Goal: Task Accomplishment & Management: Manage account settings

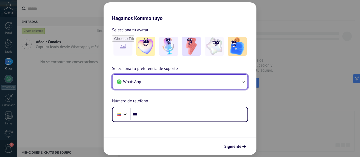
click at [148, 81] on button "WhatsApp" at bounding box center [179, 82] width 135 height 14
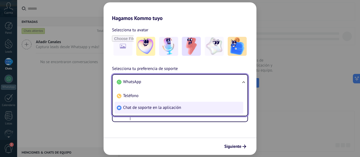
click at [153, 108] on span "Chat de soporte en la aplicación" at bounding box center [152, 107] width 58 height 5
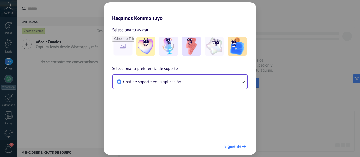
click at [231, 146] on span "Siguiente" at bounding box center [232, 147] width 17 height 4
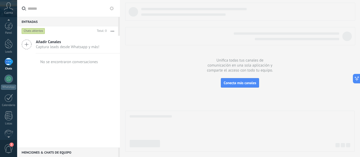
scroll to position [2, 0]
click at [7, 136] on div at bounding box center [8, 136] width 17 height 8
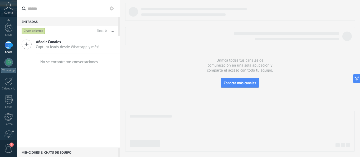
click at [7, 136] on div at bounding box center [8, 136] width 17 height 8
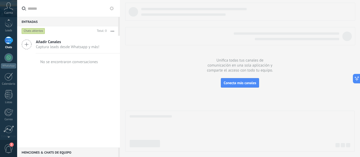
click at [7, 136] on div at bounding box center [8, 136] width 17 height 8
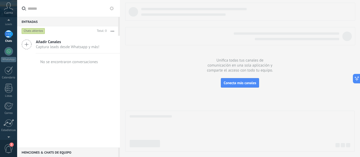
click at [7, 136] on div at bounding box center [8, 136] width 17 height 8
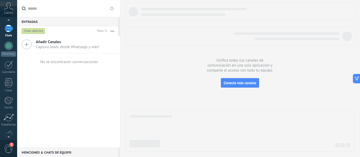
click at [7, 136] on div at bounding box center [8, 136] width 17 height 8
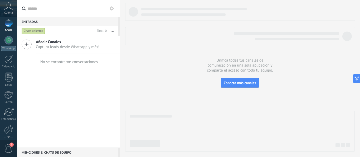
click at [7, 136] on div at bounding box center [8, 136] width 17 height 8
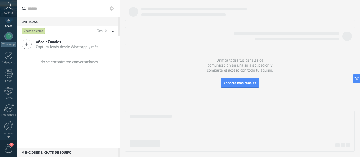
click at [7, 136] on div at bounding box center [8, 136] width 17 height 8
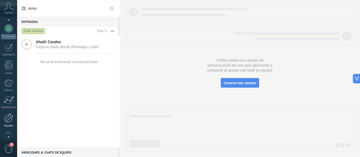
scroll to position [51, 0]
click at [6, 119] on div at bounding box center [8, 118] width 9 height 9
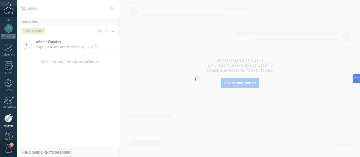
scroll to position [62, 0]
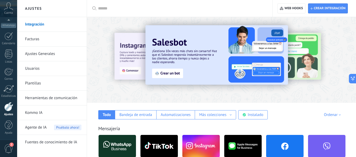
click at [287, 145] on img at bounding box center [284, 147] width 37 height 26
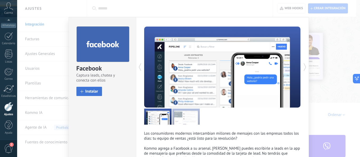
click at [90, 91] on span "Instalar" at bounding box center [91, 92] width 13 height 4
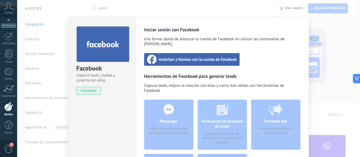
click at [184, 57] on span "Autorizar a Kommo con la cuenta de Facebook" at bounding box center [198, 59] width 78 height 5
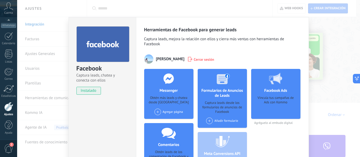
click at [158, 112] on span at bounding box center [157, 112] width 7 height 7
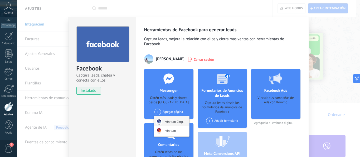
click at [164, 122] on div "Infinitum Corp." at bounding box center [171, 121] width 35 height 10
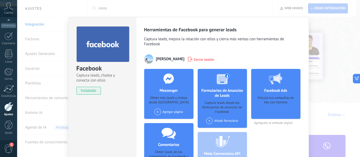
click at [157, 113] on span at bounding box center [157, 112] width 7 height 7
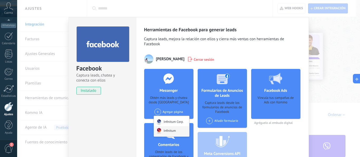
click at [163, 130] on div "Infinitum" at bounding box center [171, 131] width 35 height 10
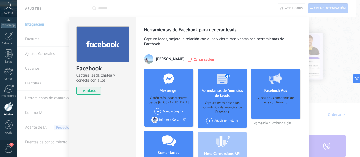
click at [158, 112] on span at bounding box center [157, 111] width 7 height 7
click at [163, 120] on div "Infinitum" at bounding box center [171, 122] width 35 height 12
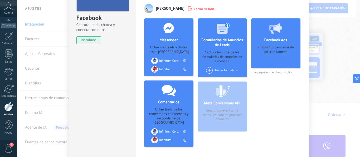
scroll to position [50, 0]
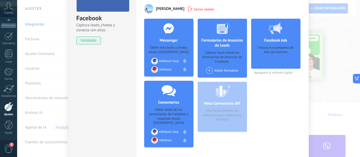
click at [337, 51] on div "Facebook Captura leads, chatea y conecta con ellos instalado Desinstalar Herram…" at bounding box center [188, 78] width 343 height 157
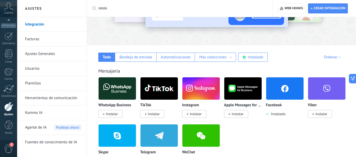
scroll to position [62, 0]
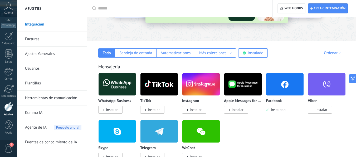
click at [118, 84] on img at bounding box center [117, 85] width 37 height 26
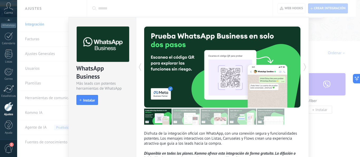
click at [319, 54] on div "WhatsApp Business Más leads con potentes herramientas de WhatsApp install Insta…" at bounding box center [188, 78] width 343 height 157
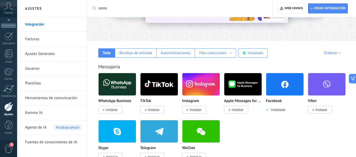
click at [195, 109] on span "Instalar" at bounding box center [196, 109] width 12 height 5
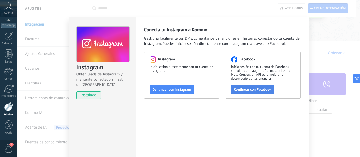
click at [243, 87] on button "Continuar con Facebook" at bounding box center [252, 89] width 43 height 9
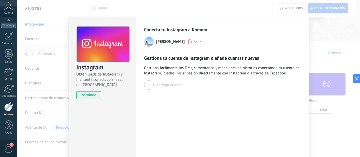
click at [146, 85] on div at bounding box center [148, 84] width 9 height 9
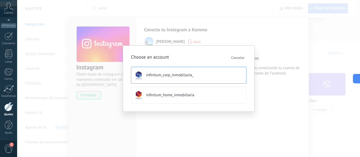
click at [143, 76] on img at bounding box center [138, 75] width 9 height 9
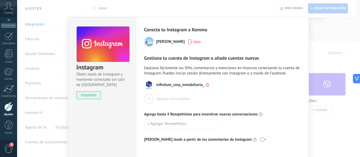
click at [149, 98] on div at bounding box center [148, 98] width 9 height 9
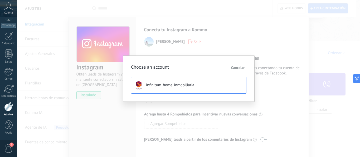
click at [145, 86] on button "infinitum_home_inmobiliaria" at bounding box center [188, 85] width 115 height 17
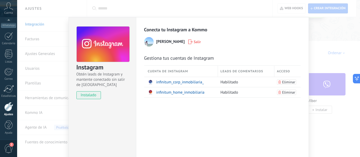
click at [337, 116] on div "Instagram Obtén leads de Instagram y mantente conectado sin salir de Kommo inst…" at bounding box center [188, 78] width 343 height 157
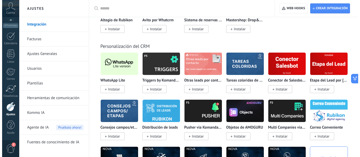
scroll to position [1261, 0]
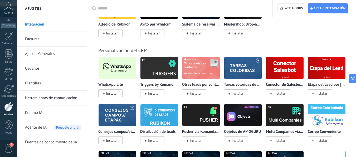
click at [112, 66] on img at bounding box center [117, 68] width 37 height 26
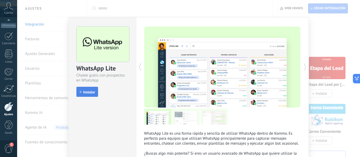
click at [89, 91] on span "Instalar" at bounding box center [89, 92] width 12 height 4
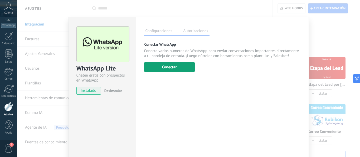
click at [169, 67] on button "Conectar" at bounding box center [169, 66] width 51 height 9
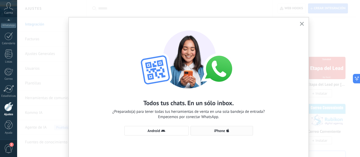
click at [208, 129] on span "iPhone" at bounding box center [221, 131] width 57 height 4
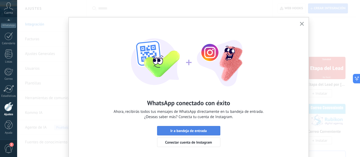
click at [195, 131] on span "Ir a bandeja de entrada" at bounding box center [188, 131] width 36 height 4
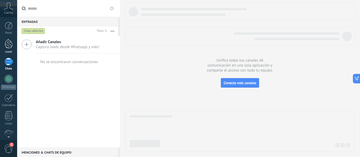
click at [7, 43] on div at bounding box center [9, 44] width 8 height 10
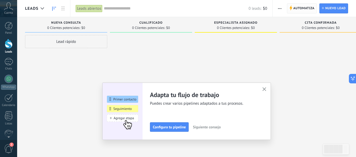
click at [299, 8] on span "Automatiza" at bounding box center [303, 8] width 21 height 9
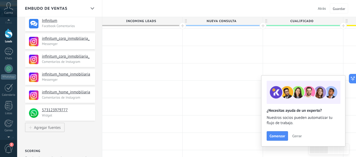
click at [8, 137] on div at bounding box center [8, 136] width 17 height 8
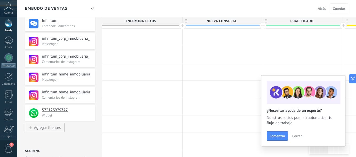
click at [8, 137] on div at bounding box center [8, 136] width 17 height 8
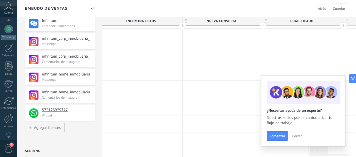
scroll to position [53, 0]
click at [34, 144] on div "**********" at bounding box center [59, 79] width 85 height 387
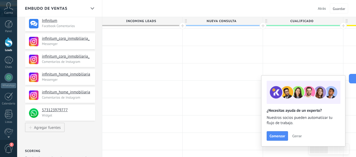
click at [9, 137] on div at bounding box center [8, 136] width 17 height 8
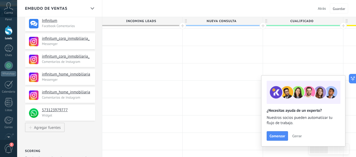
click at [9, 137] on div at bounding box center [8, 136] width 17 height 8
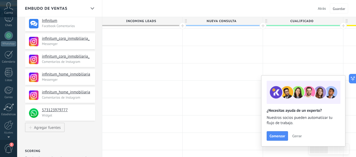
scroll to position [47, 0]
click at [9, 123] on div at bounding box center [8, 121] width 9 height 9
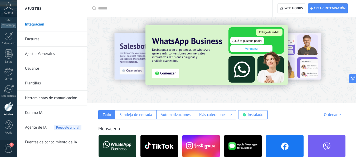
click at [45, 68] on link "Usuarios" at bounding box center [53, 68] width 56 height 15
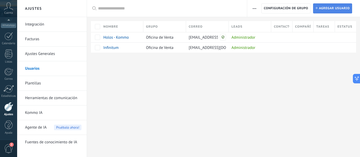
click at [320, 9] on span "Agregar usuario" at bounding box center [334, 8] width 31 height 9
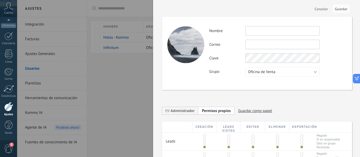
click at [254, 32] on input "text" at bounding box center [282, 30] width 74 height 9
type input "*"
type input "**********"
click at [253, 47] on input "text" at bounding box center [282, 44] width 74 height 9
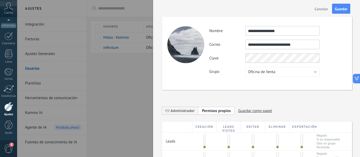
type input "**********"
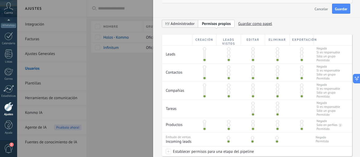
scroll to position [87, 0]
click at [341, 7] on span "Guardar" at bounding box center [341, 9] width 12 height 4
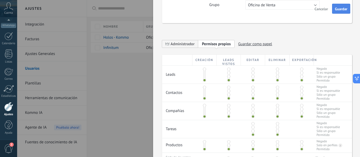
scroll to position [0, 0]
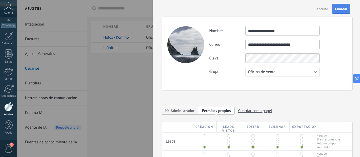
click at [339, 8] on span "Guardar" at bounding box center [341, 9] width 12 height 4
